Goal: Transaction & Acquisition: Purchase product/service

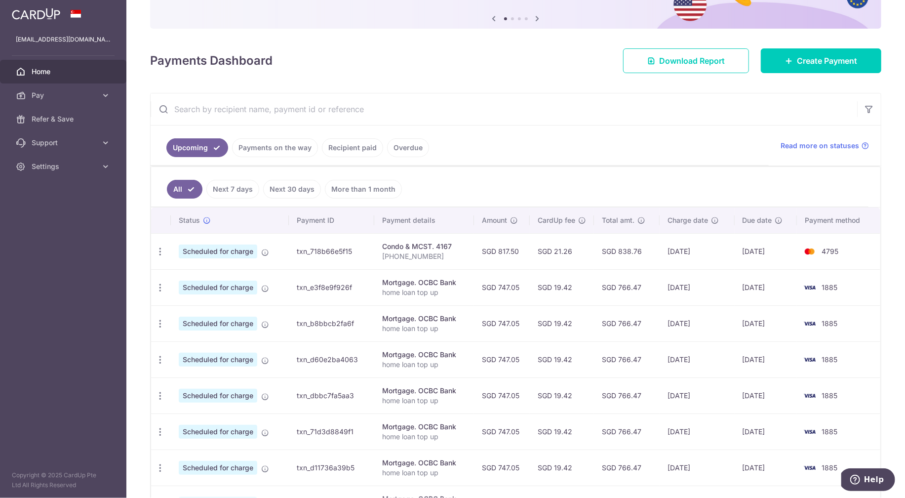
scroll to position [96, 0]
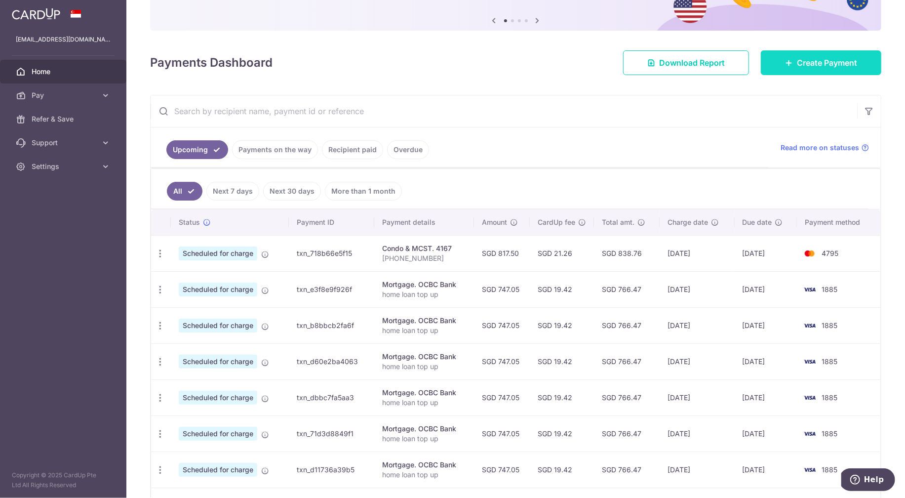
click at [801, 61] on span "Create Payment" at bounding box center [827, 63] width 60 height 12
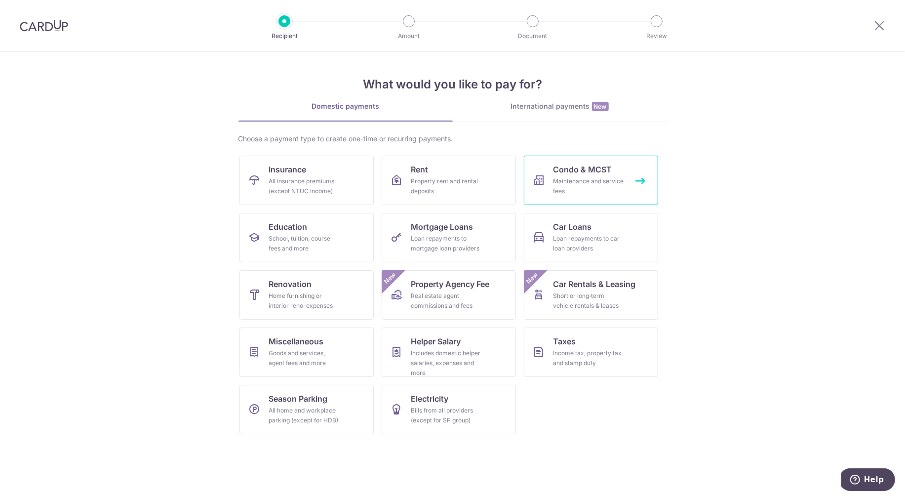
click at [593, 177] on div "Maintenance and service fees" at bounding box center [589, 186] width 71 height 20
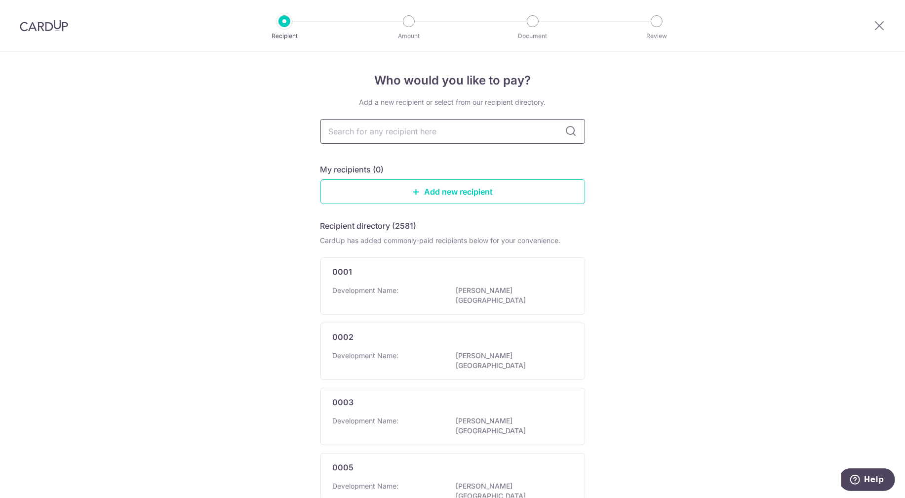
click at [395, 137] on input "text" at bounding box center [453, 131] width 265 height 25
type input "4167"
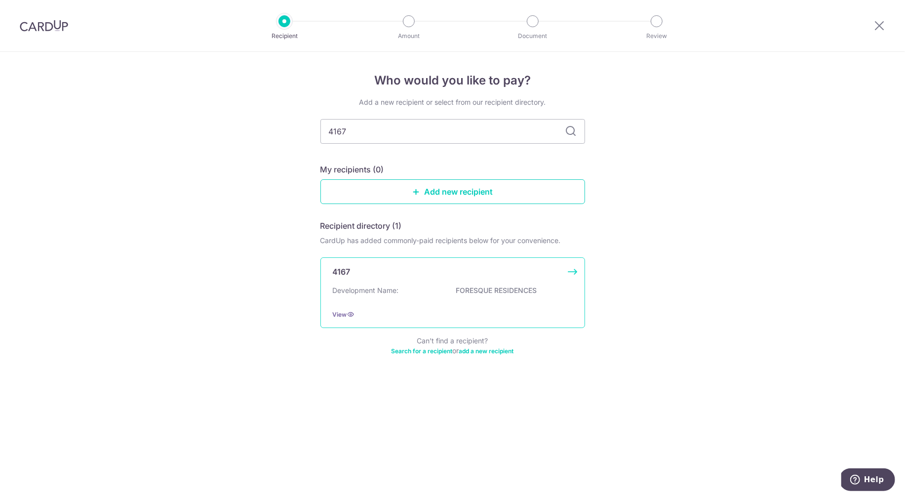
click at [437, 293] on div "Development Name: FORESQUE RESIDENCES" at bounding box center [453, 293] width 240 height 16
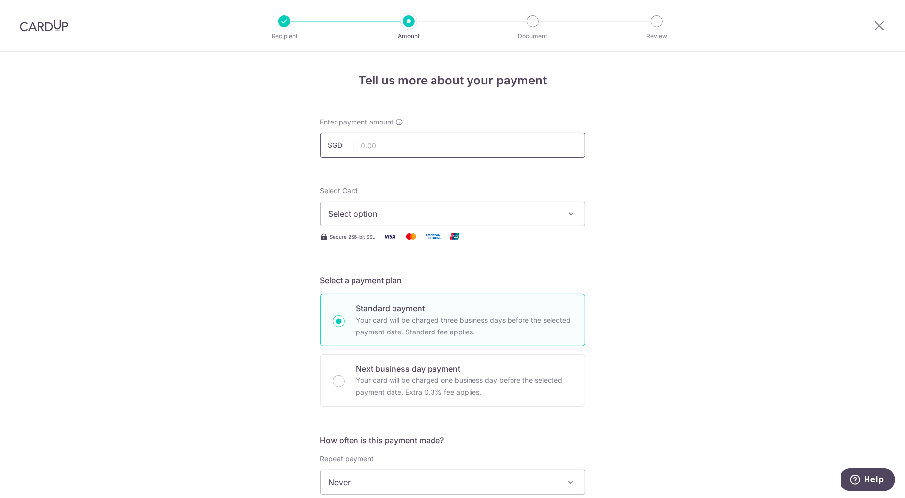
type input "817.50"
click at [376, 221] on button "Select option" at bounding box center [453, 214] width 265 height 25
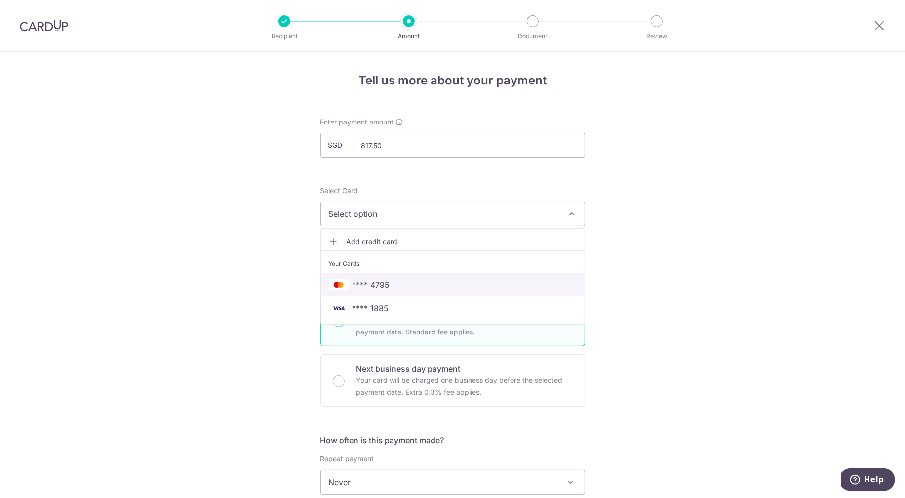
click at [371, 290] on span "**** 4795" at bounding box center [372, 285] width 38 height 12
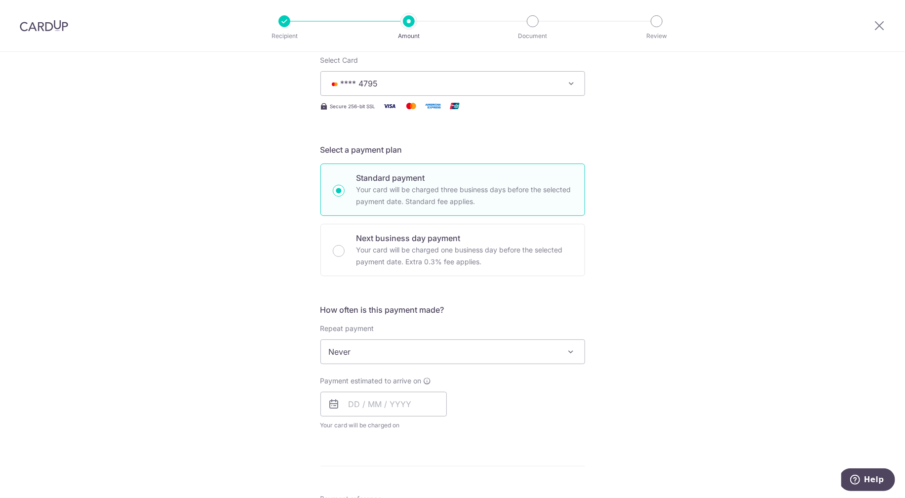
scroll to position [140, 0]
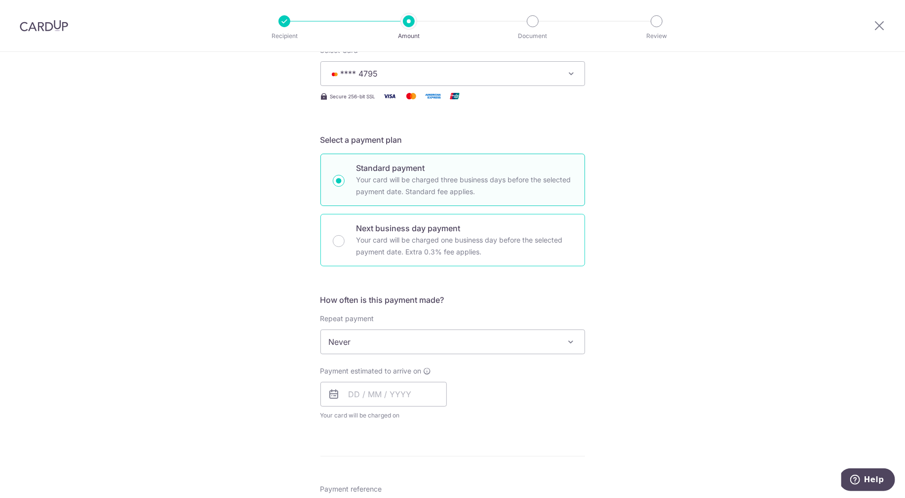
click at [511, 227] on p "Next business day payment" at bounding box center [465, 228] width 216 height 12
click at [345, 235] on input "Next business day payment Your card will be charged one business day before the…" at bounding box center [339, 241] width 12 height 12
radio input "false"
radio input "true"
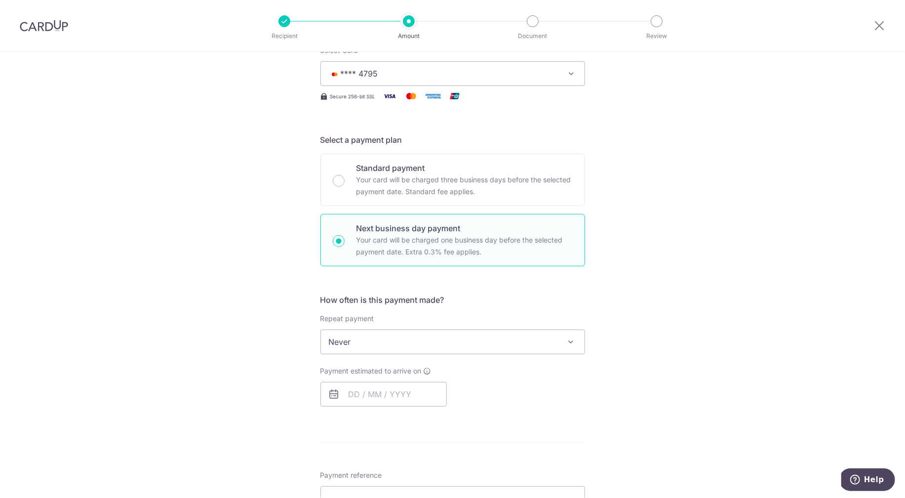
click at [458, 348] on span "Never" at bounding box center [453, 342] width 264 height 24
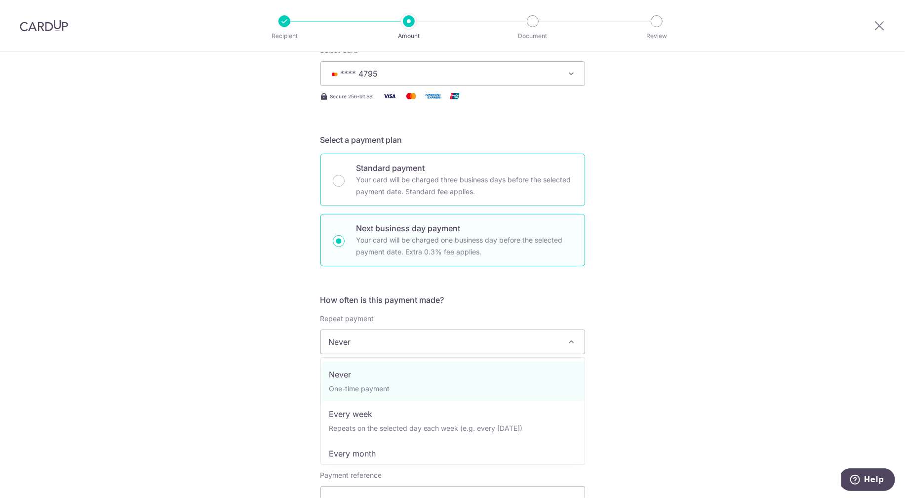
click at [466, 175] on p "Your card will be charged three business days before the selected payment date.…" at bounding box center [465, 186] width 216 height 24
click at [345, 175] on input "Standard payment Your card will be charged three business days before the selec…" at bounding box center [339, 181] width 12 height 12
radio input "true"
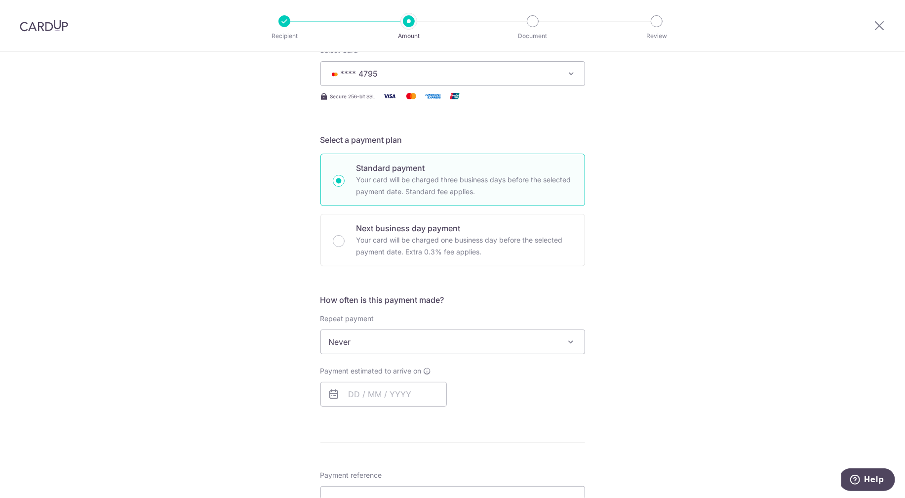
click at [380, 349] on span "Never" at bounding box center [453, 342] width 264 height 24
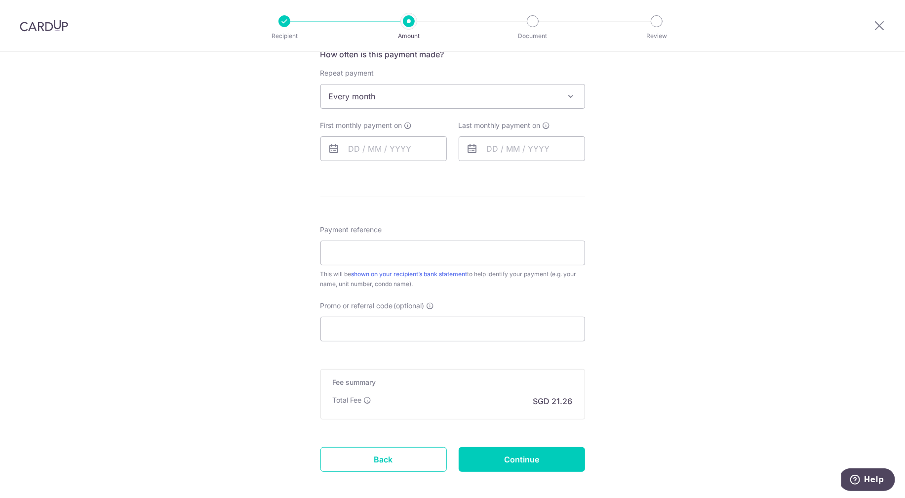
scroll to position [435, 0]
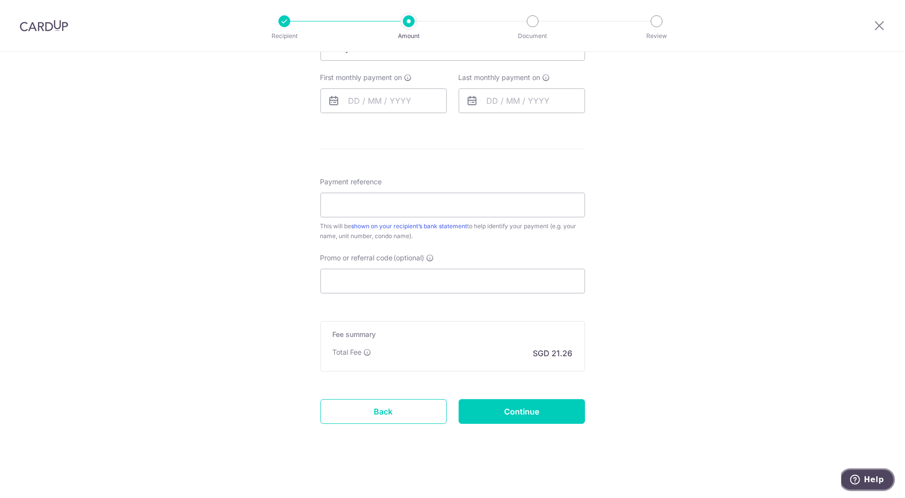
click at [865, 470] on button "Help" at bounding box center [867, 479] width 56 height 23
click at [67, 234] on div "Tell us more about your payment Enter payment amount SGD 817.50 817.50 Select C…" at bounding box center [452, 58] width 905 height 880
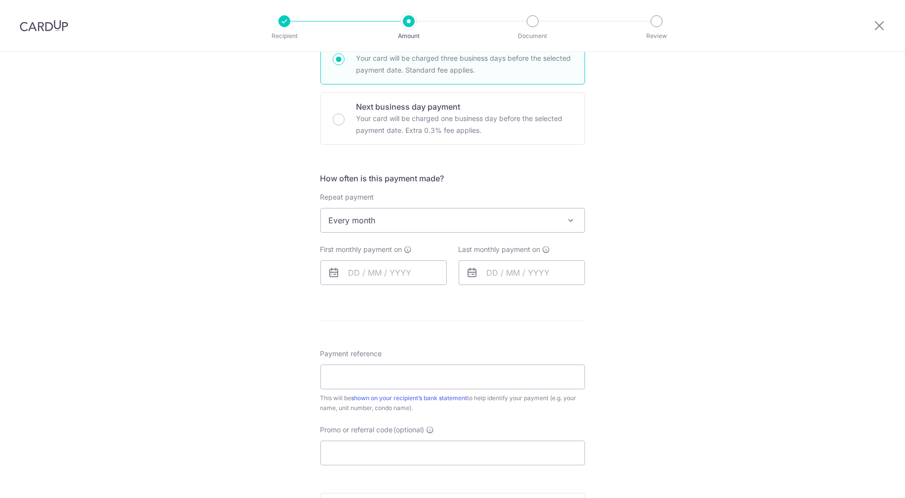
scroll to position [257, 0]
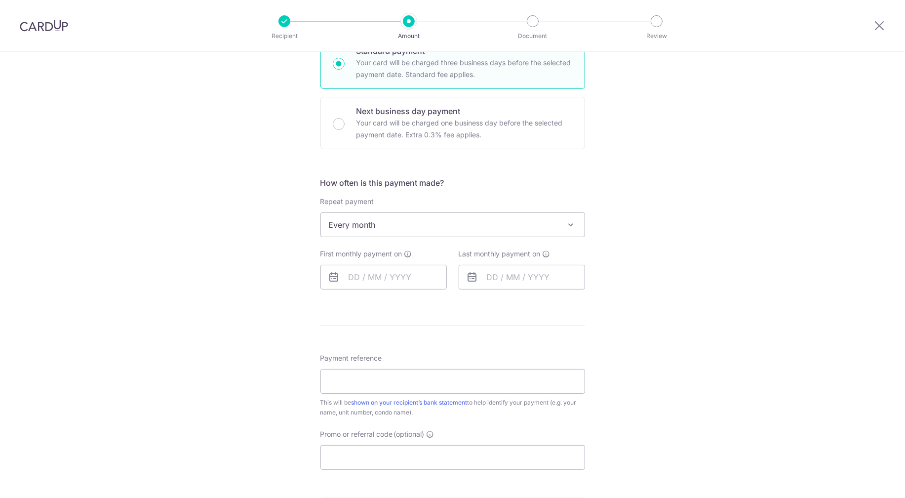
click at [398, 196] on div "How often is this payment made? Repeat payment Never Every week Every month Eve…" at bounding box center [453, 237] width 265 height 121
click at [372, 226] on span "Every month" at bounding box center [453, 225] width 264 height 24
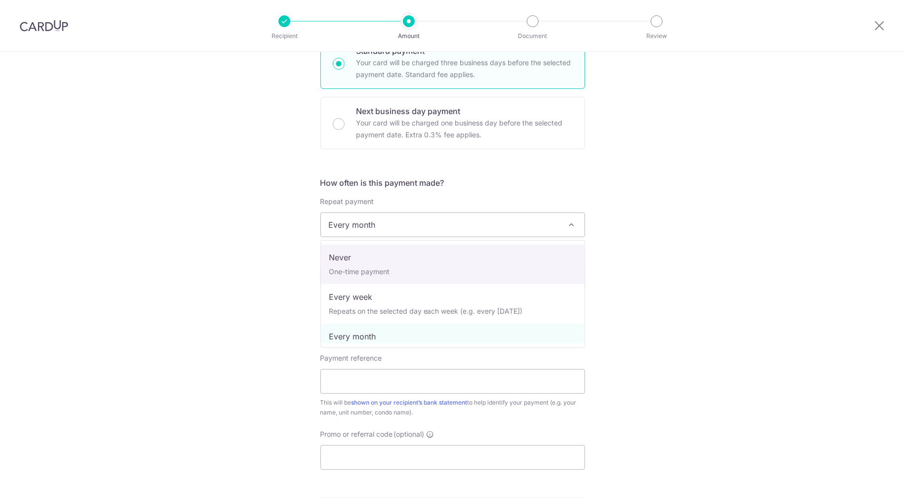
select select "1"
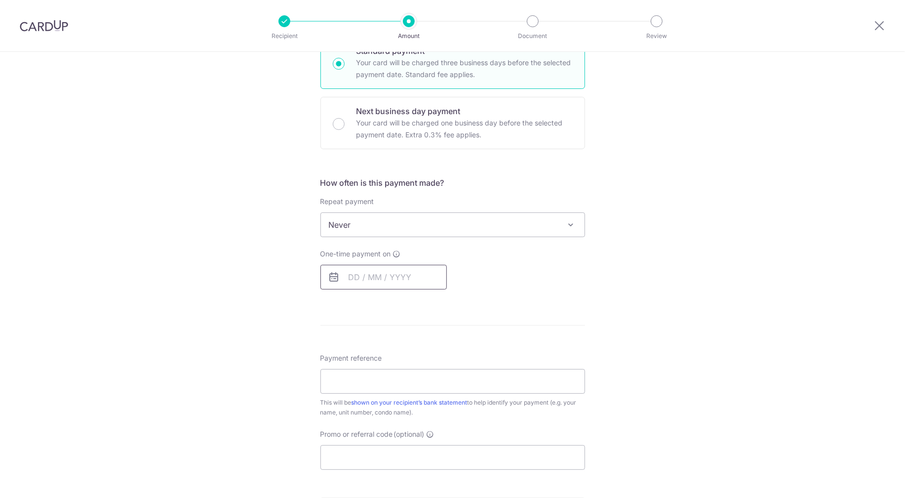
click at [372, 276] on input "text" at bounding box center [384, 277] width 126 height 25
click at [643, 273] on div "Tell us more about your payment Enter payment amount SGD 817.50 817.50 Select C…" at bounding box center [452, 235] width 905 height 880
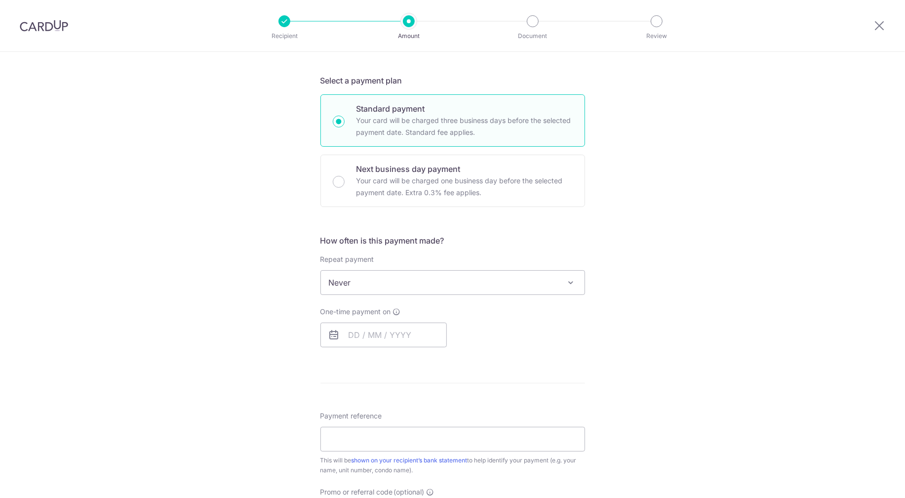
scroll to position [192, 0]
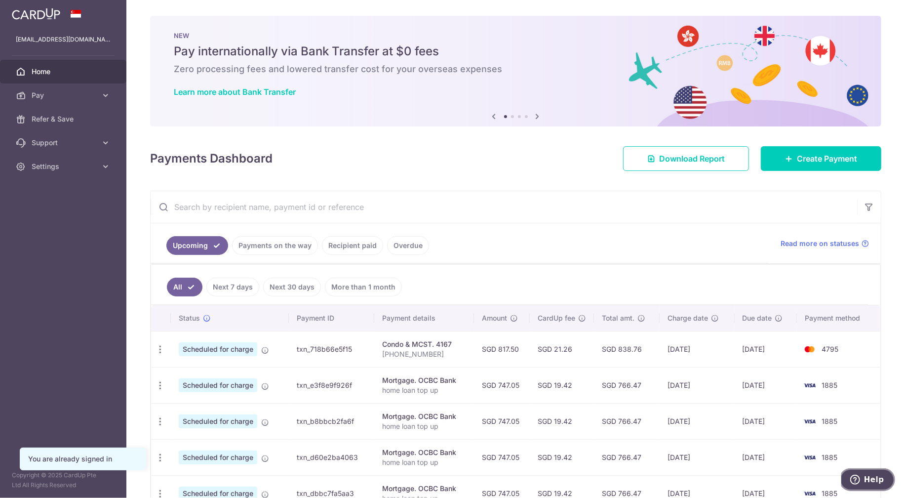
click at [875, 481] on span "Help" at bounding box center [874, 479] width 20 height 9
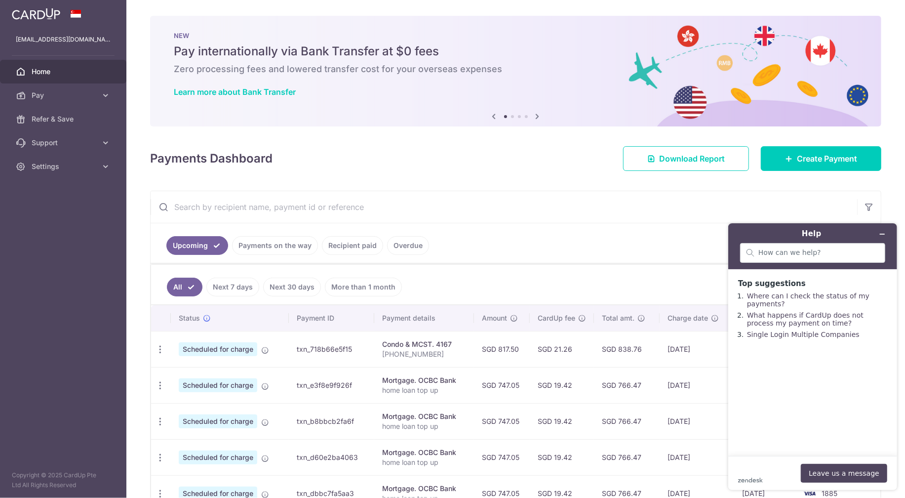
click at [760, 476] on div "zendesk .cls-1{fill:#03363d;} Leave us a message" at bounding box center [812, 472] width 149 height 19
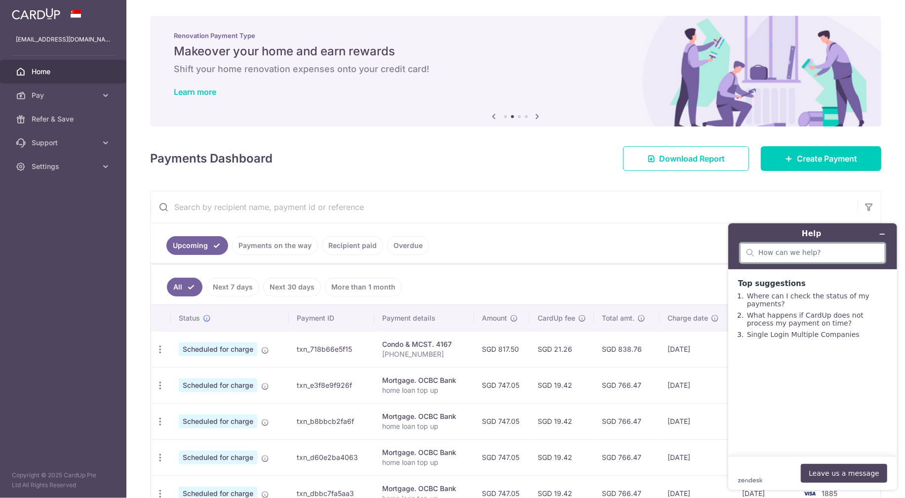
click at [775, 253] on input "search" at bounding box center [818, 252] width 121 height 9
type input "how to set payment quarterly"
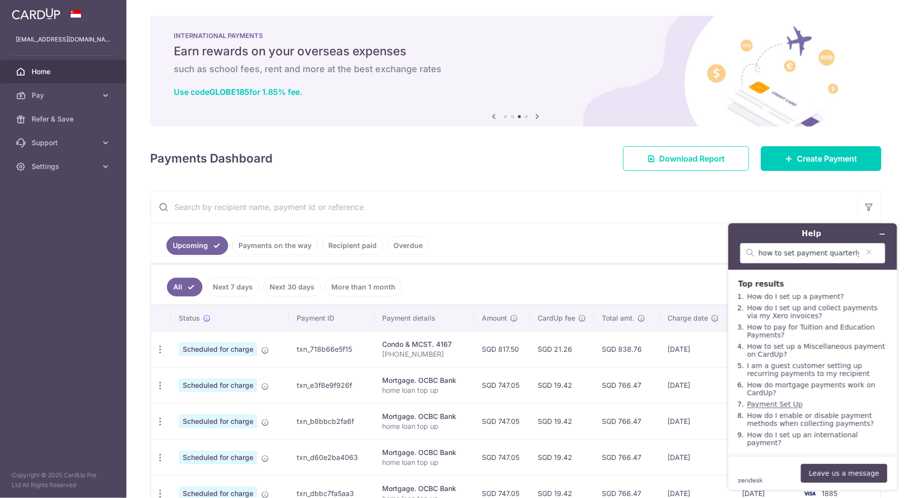
click at [787, 400] on link "Payment Set Up" at bounding box center [774, 404] width 55 height 8
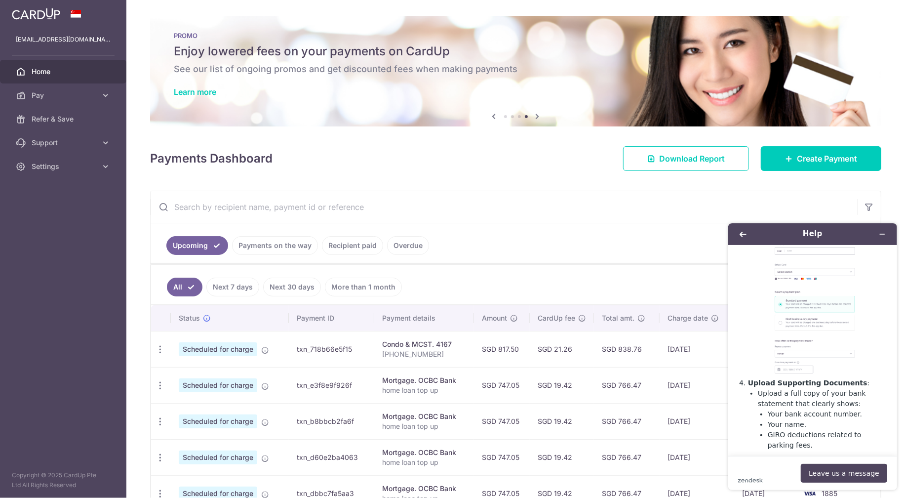
scroll to position [625, 0]
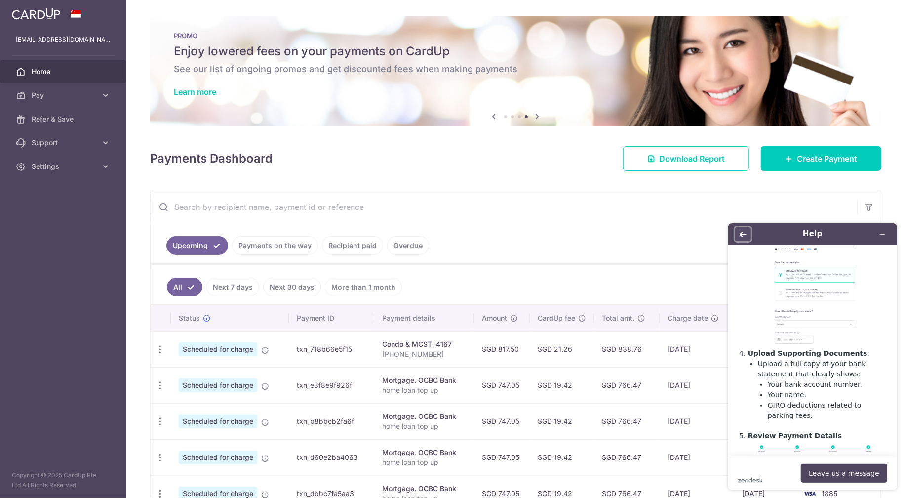
click at [739, 238] on button "Back" at bounding box center [743, 234] width 16 height 14
